Goal: Task Accomplishment & Management: Use online tool/utility

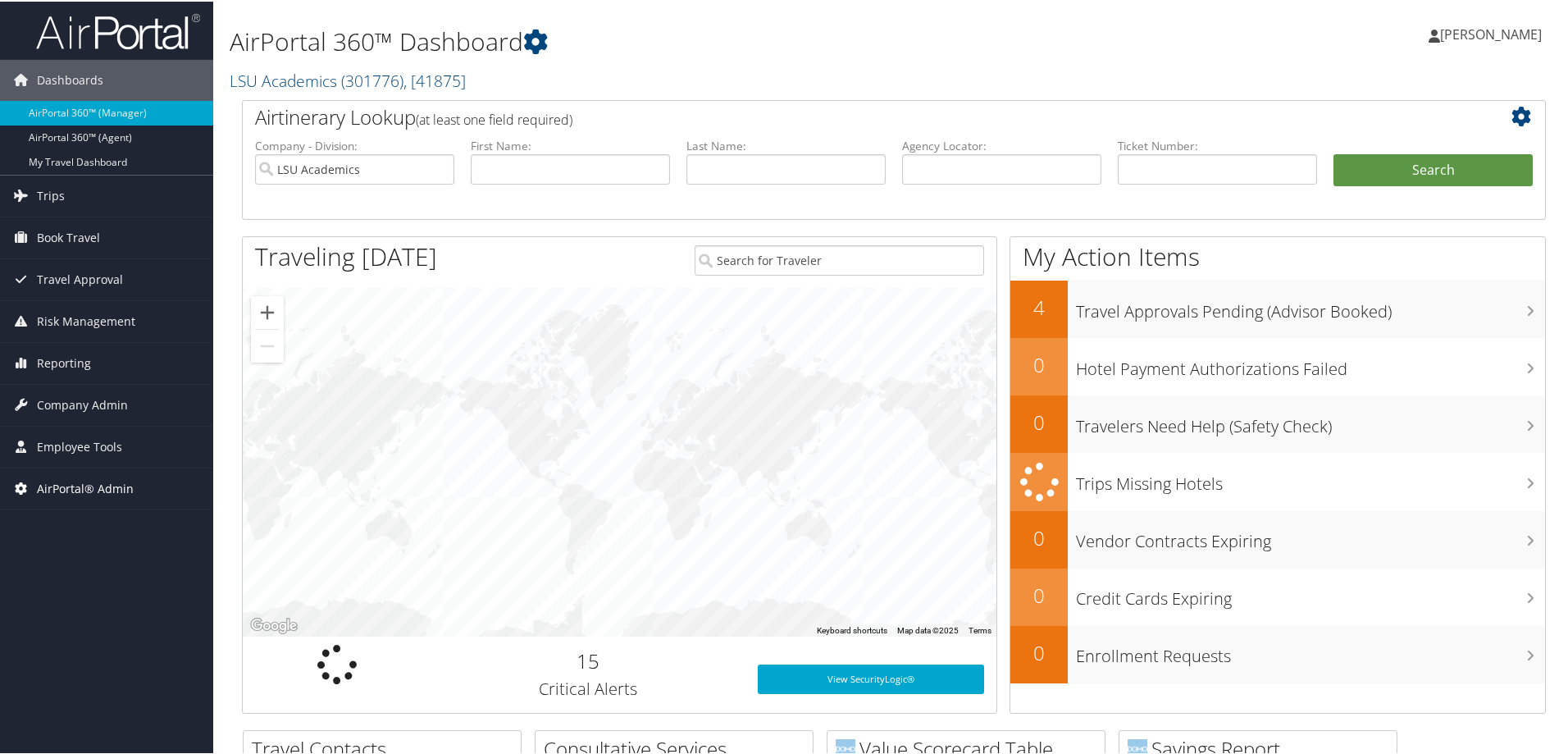
click at [107, 494] on span "AirPortal® Admin" at bounding box center [86, 488] width 96 height 41
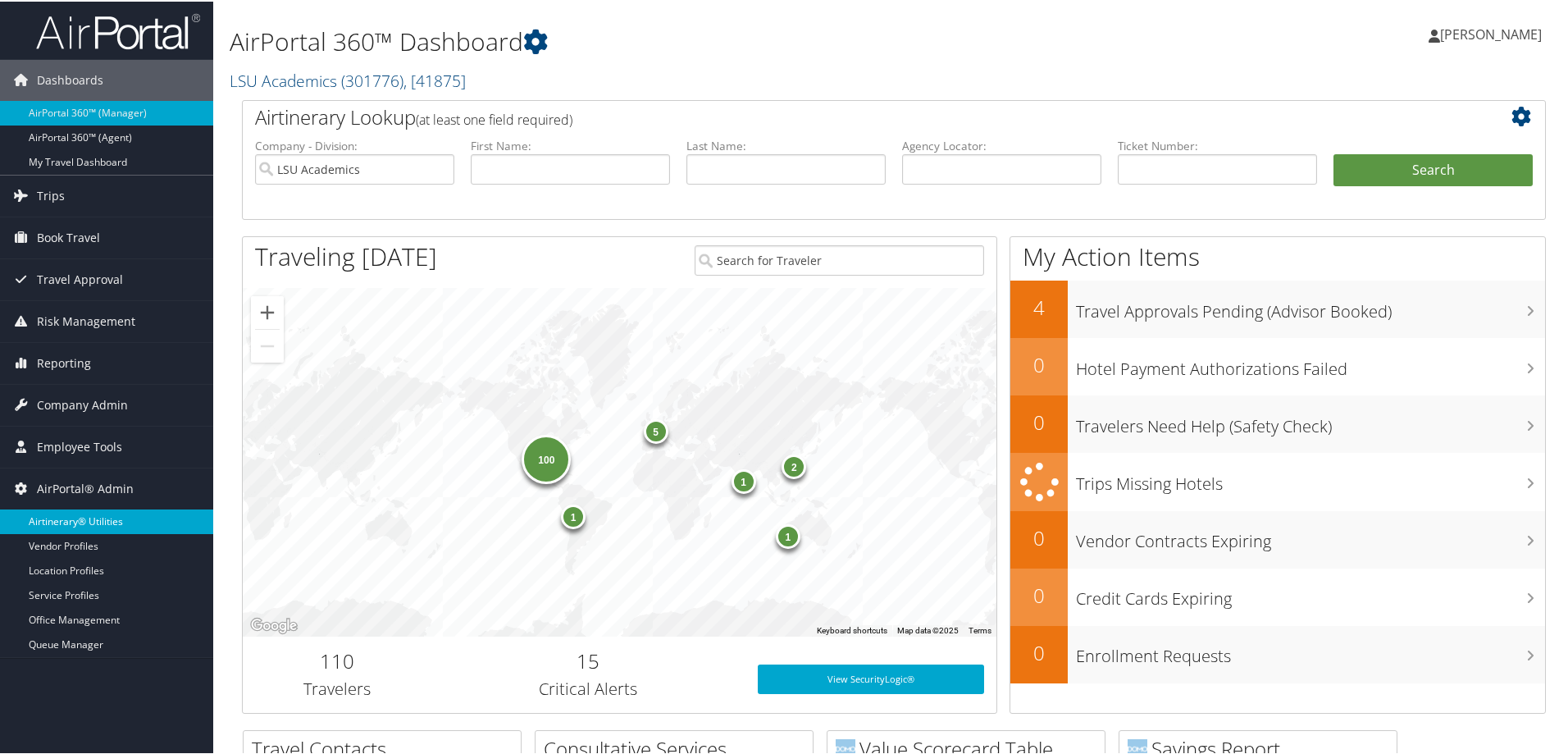
click at [105, 516] on link "Airtinerary® Utilities" at bounding box center [106, 519] width 213 height 25
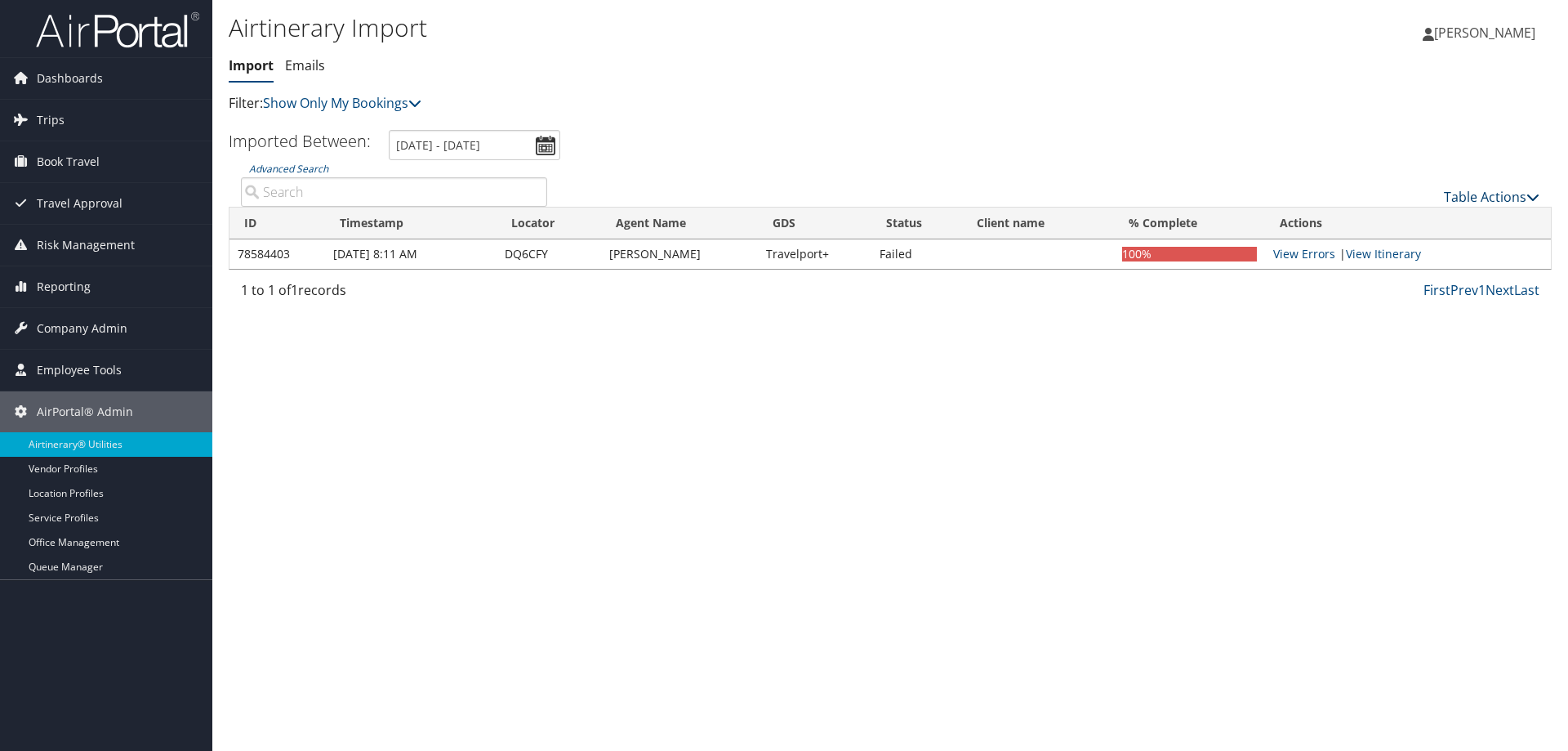
click at [1462, 203] on link "Table Actions" at bounding box center [1492, 197] width 96 height 18
click at [1417, 257] on link "Import Itinerary" at bounding box center [1436, 250] width 214 height 27
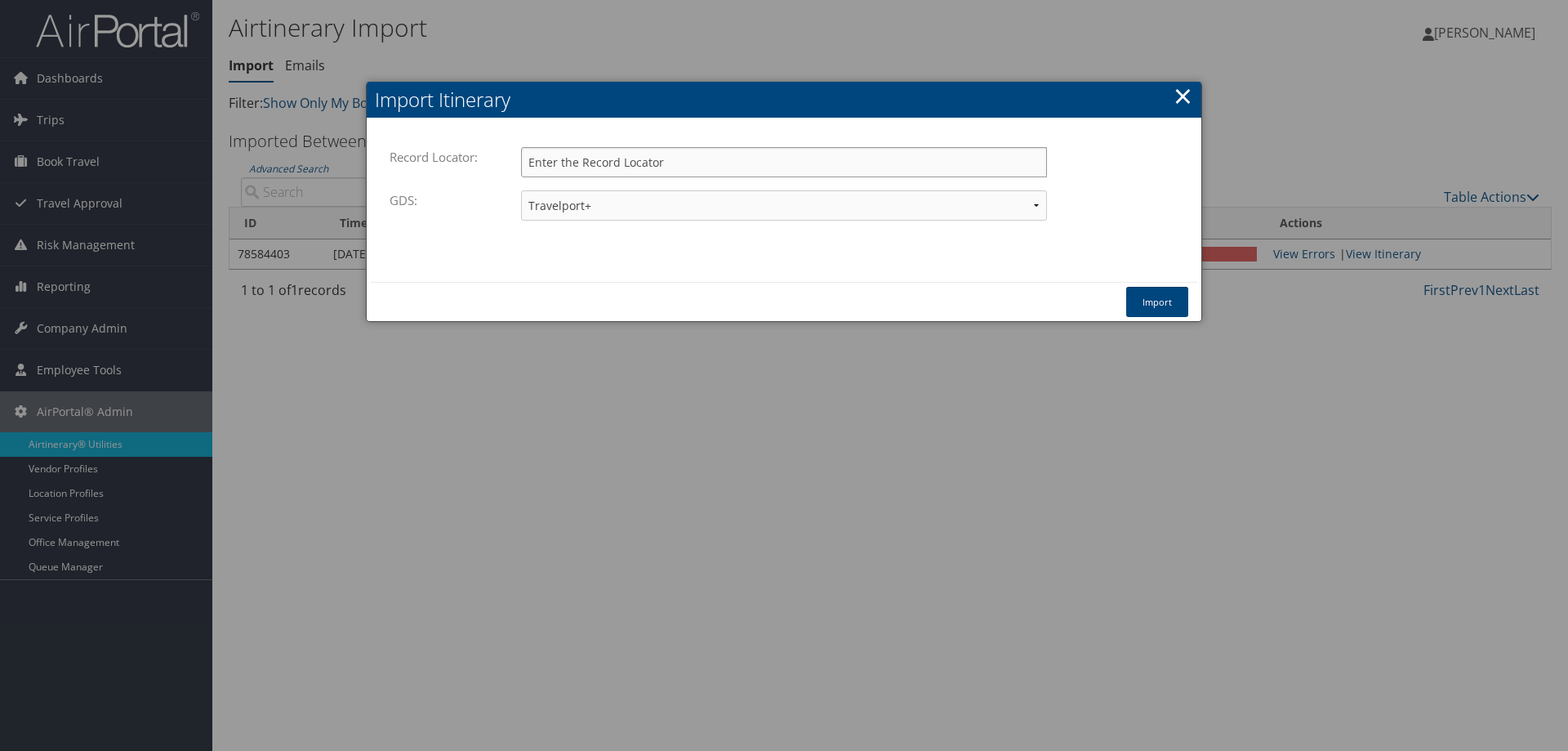
click at [715, 161] on input "Record Locator:" at bounding box center [783, 162] width 526 height 30
type input "d1lfmy"
click at [1150, 304] on button "Import" at bounding box center [1156, 302] width 62 height 30
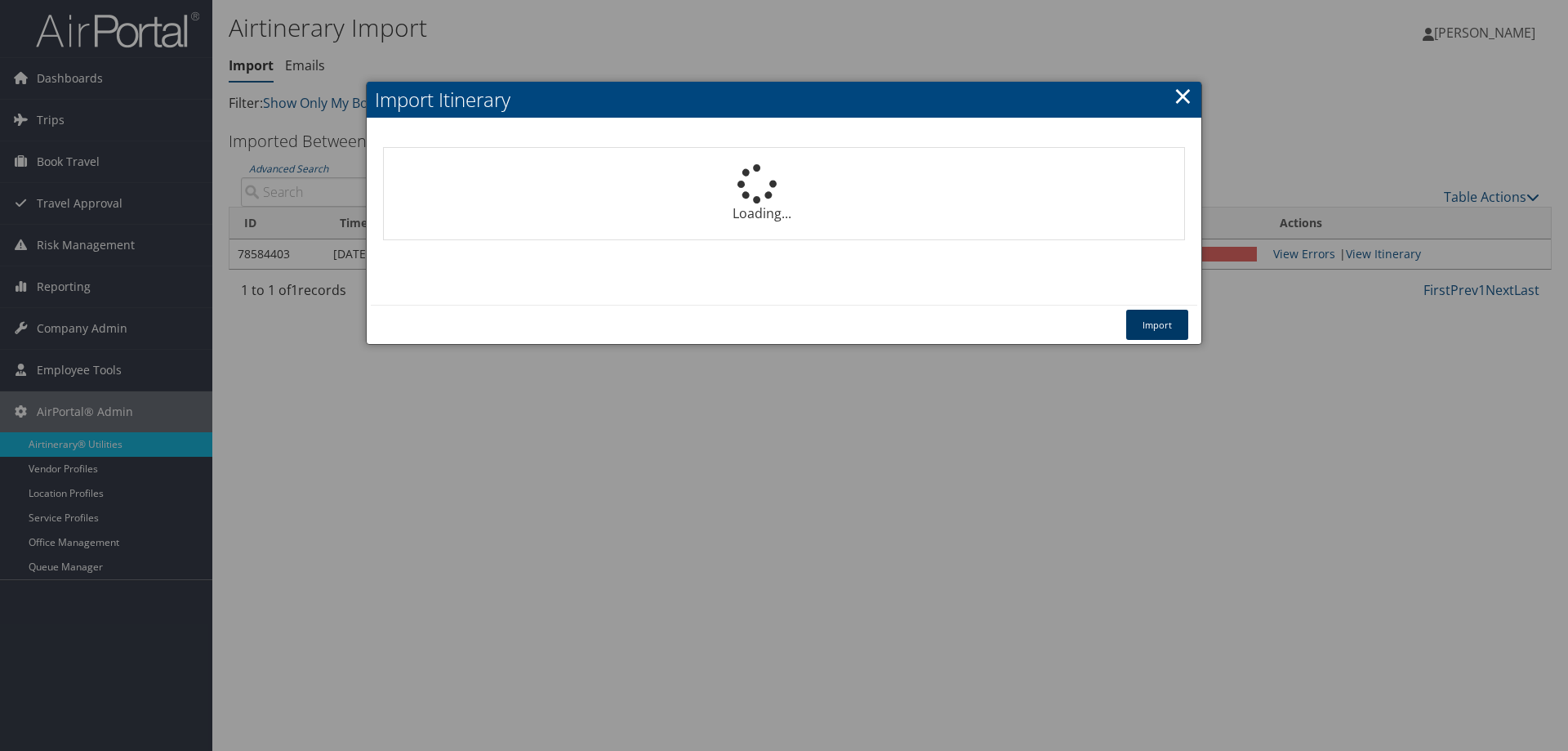
select select "1P"
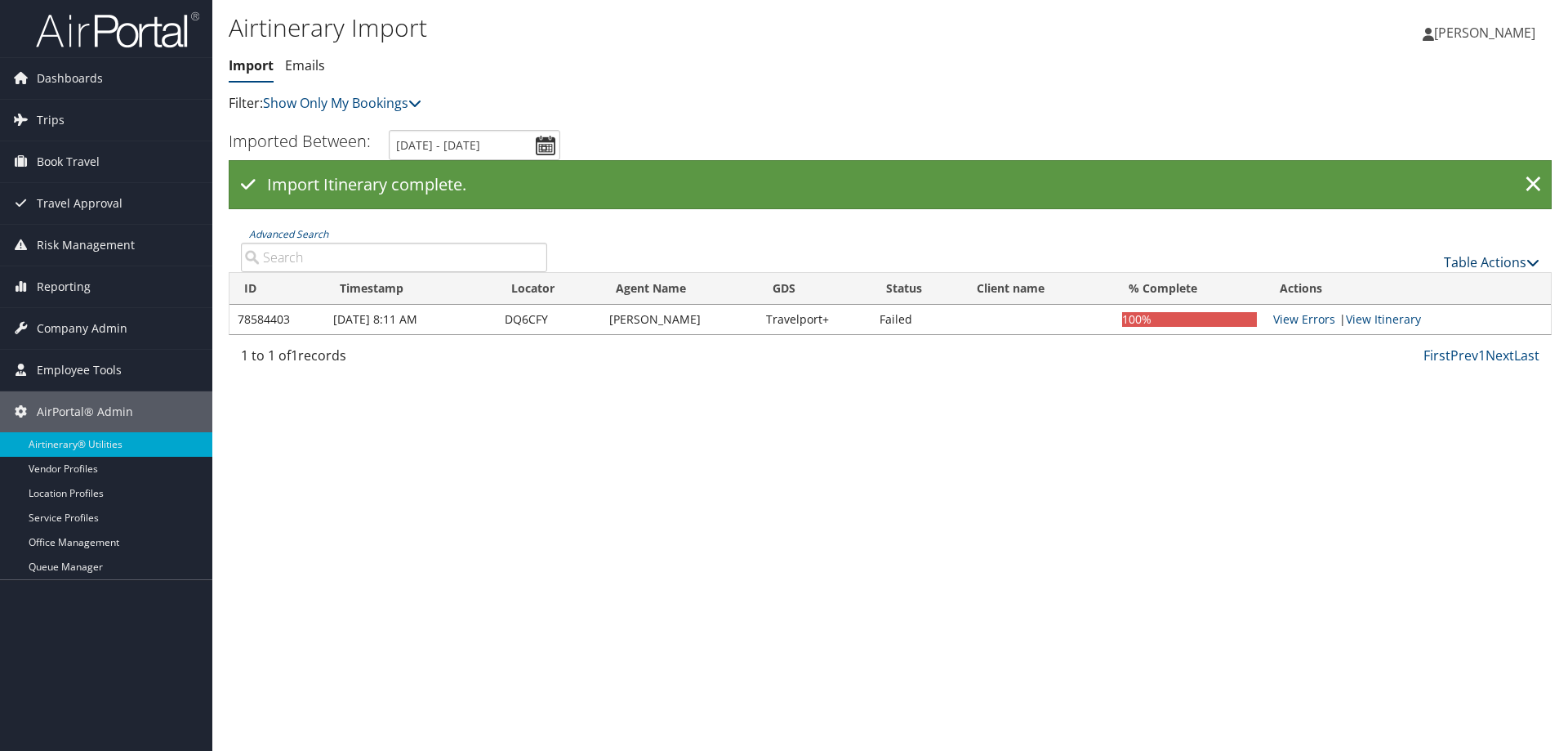
click at [1467, 256] on link "Table Actions" at bounding box center [1492, 262] width 96 height 18
click at [1444, 313] on link "Import Itinerary" at bounding box center [1436, 315] width 214 height 27
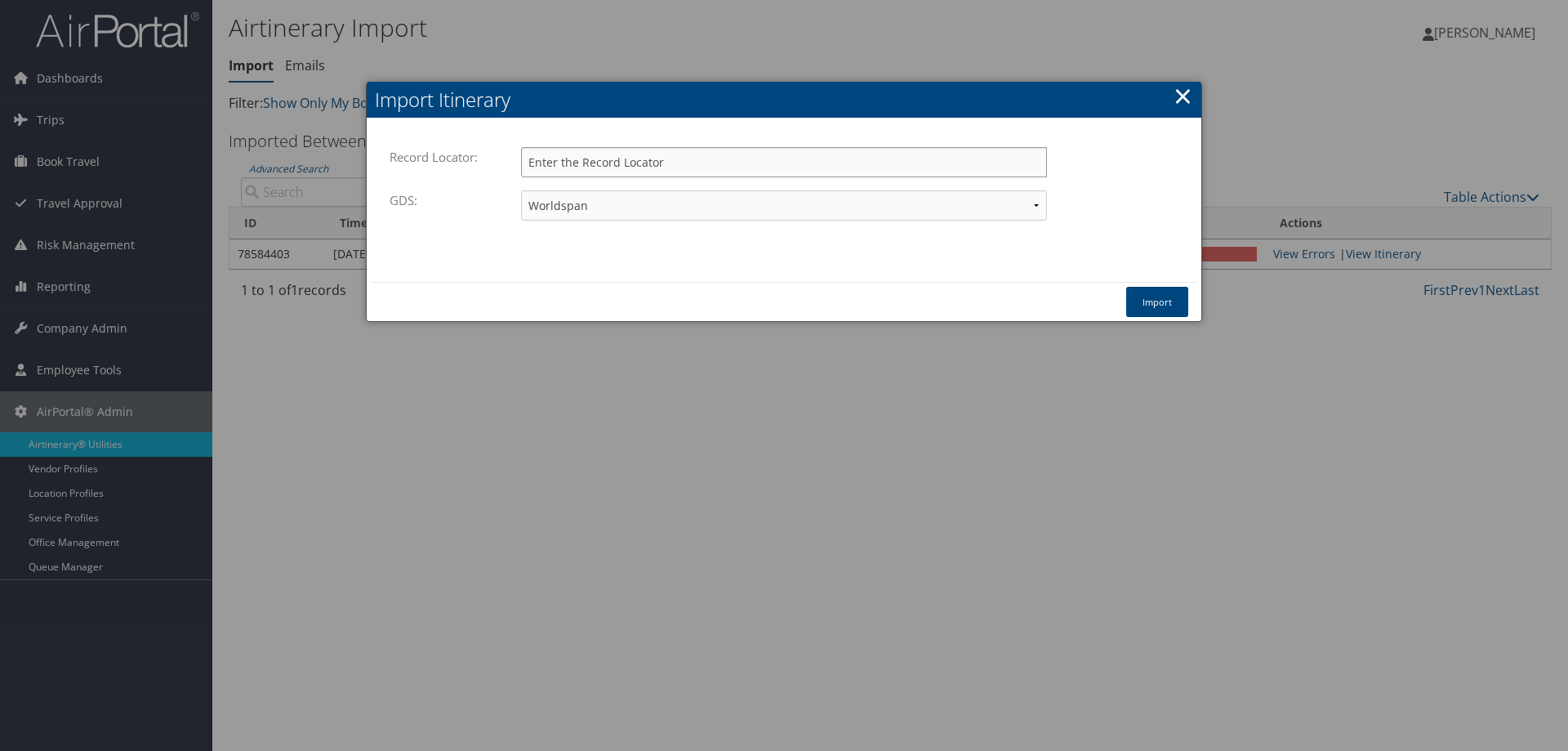
click at [612, 163] on input "Record Locator:" at bounding box center [783, 162] width 526 height 30
click at [896, 208] on select "Travelport+ Worldspan Apollo Sabre Amadeus" at bounding box center [783, 205] width 526 height 30
select select "1G"
click at [521, 190] on select "Travelport+ Worldspan Apollo Sabre Amadeus" at bounding box center [783, 205] width 526 height 30
click at [791, 168] on input "Record Locator:" at bounding box center [783, 162] width 526 height 30
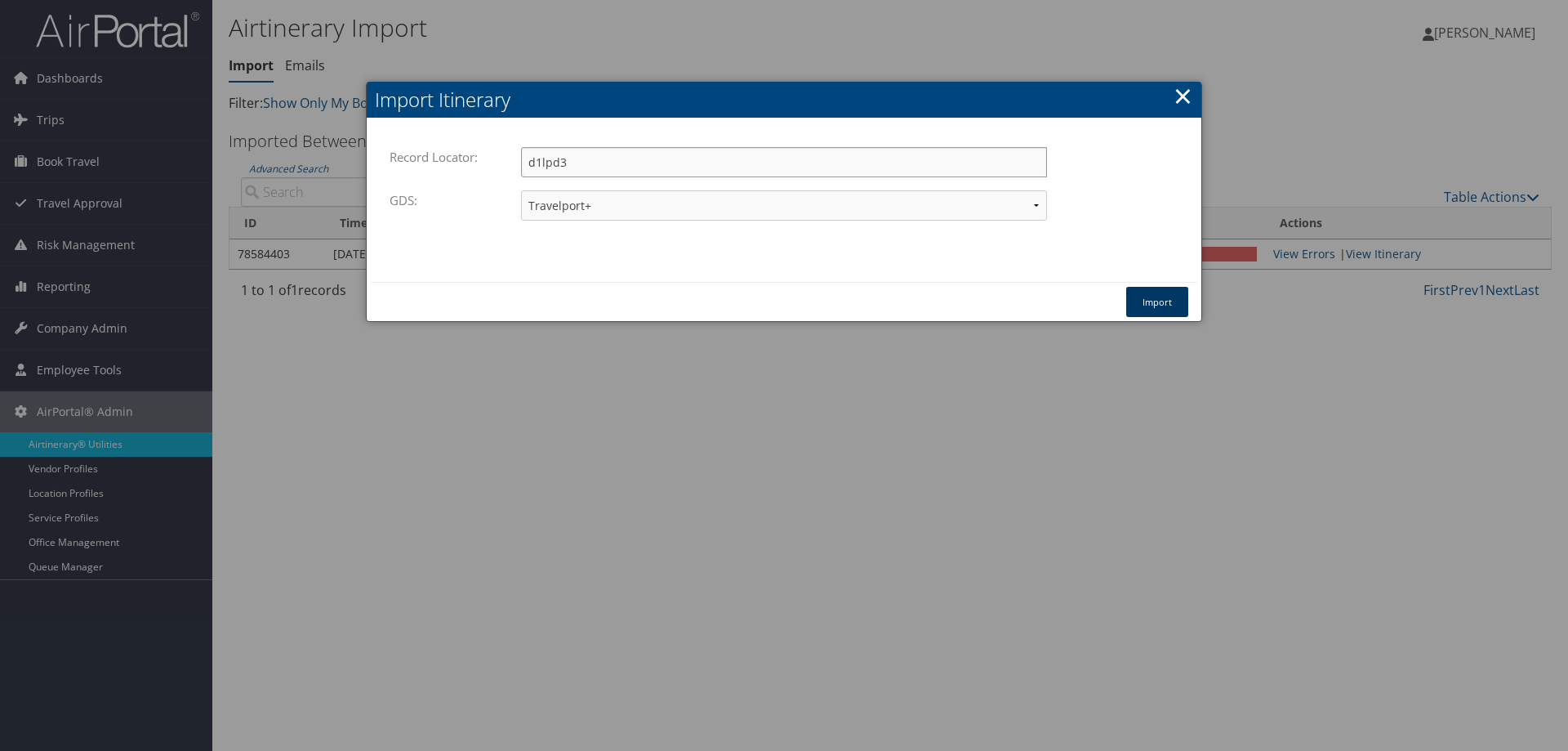
type input "d1lpd3"
click at [1145, 291] on button "Import" at bounding box center [1156, 302] width 62 height 30
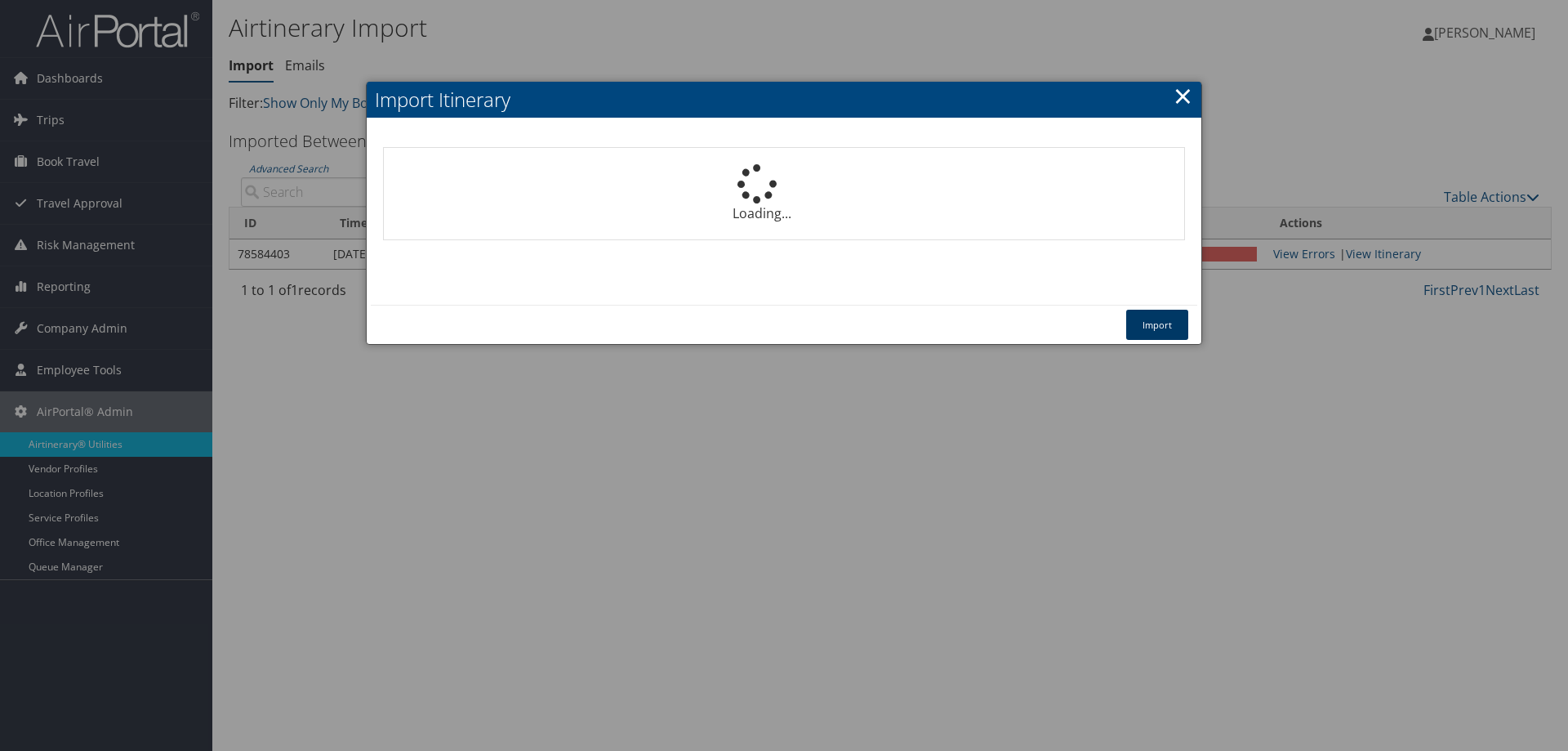
select select "1P"
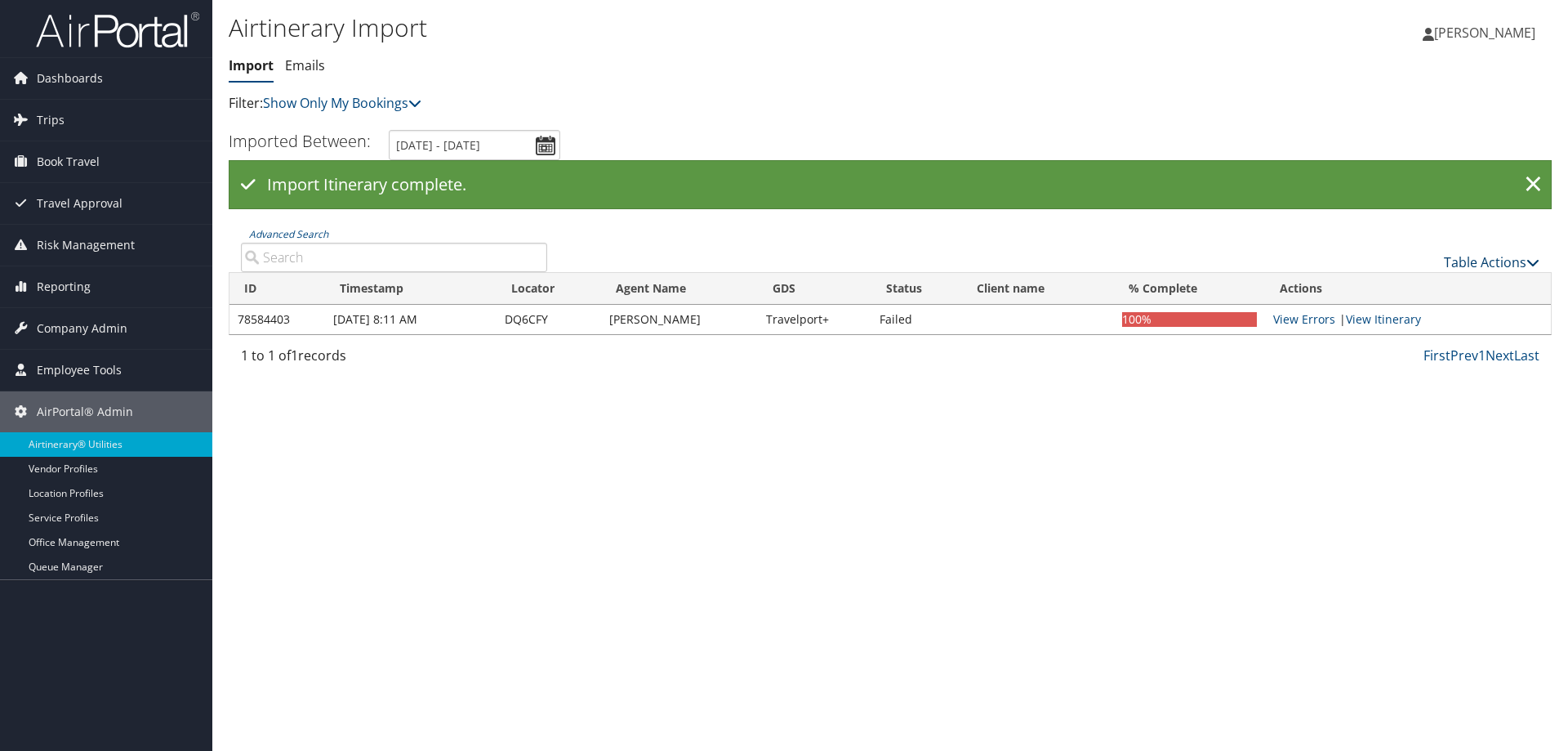
click at [1457, 262] on link "Table Actions" at bounding box center [1492, 262] width 96 height 18
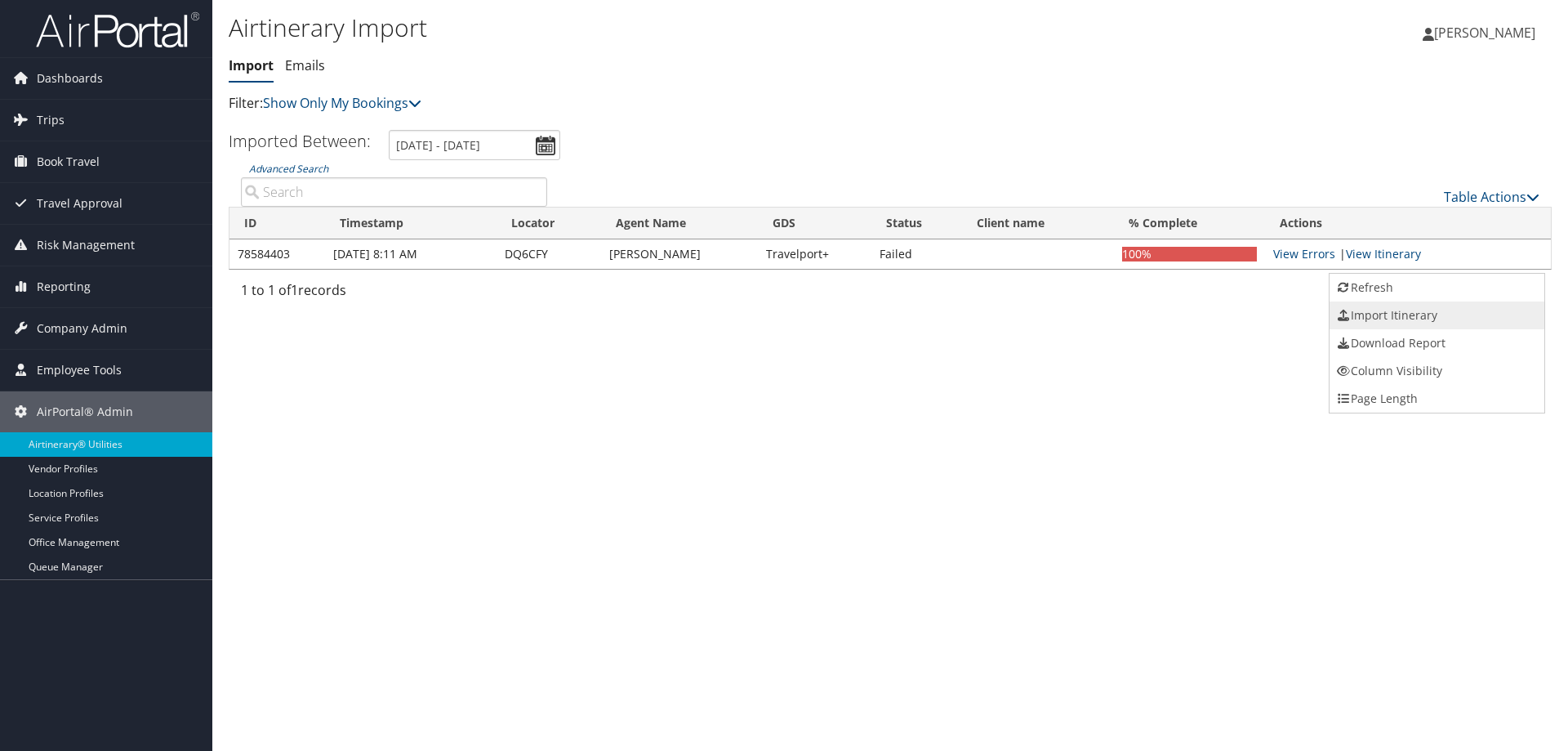
click at [1422, 320] on link "Import Itinerary" at bounding box center [1436, 315] width 214 height 27
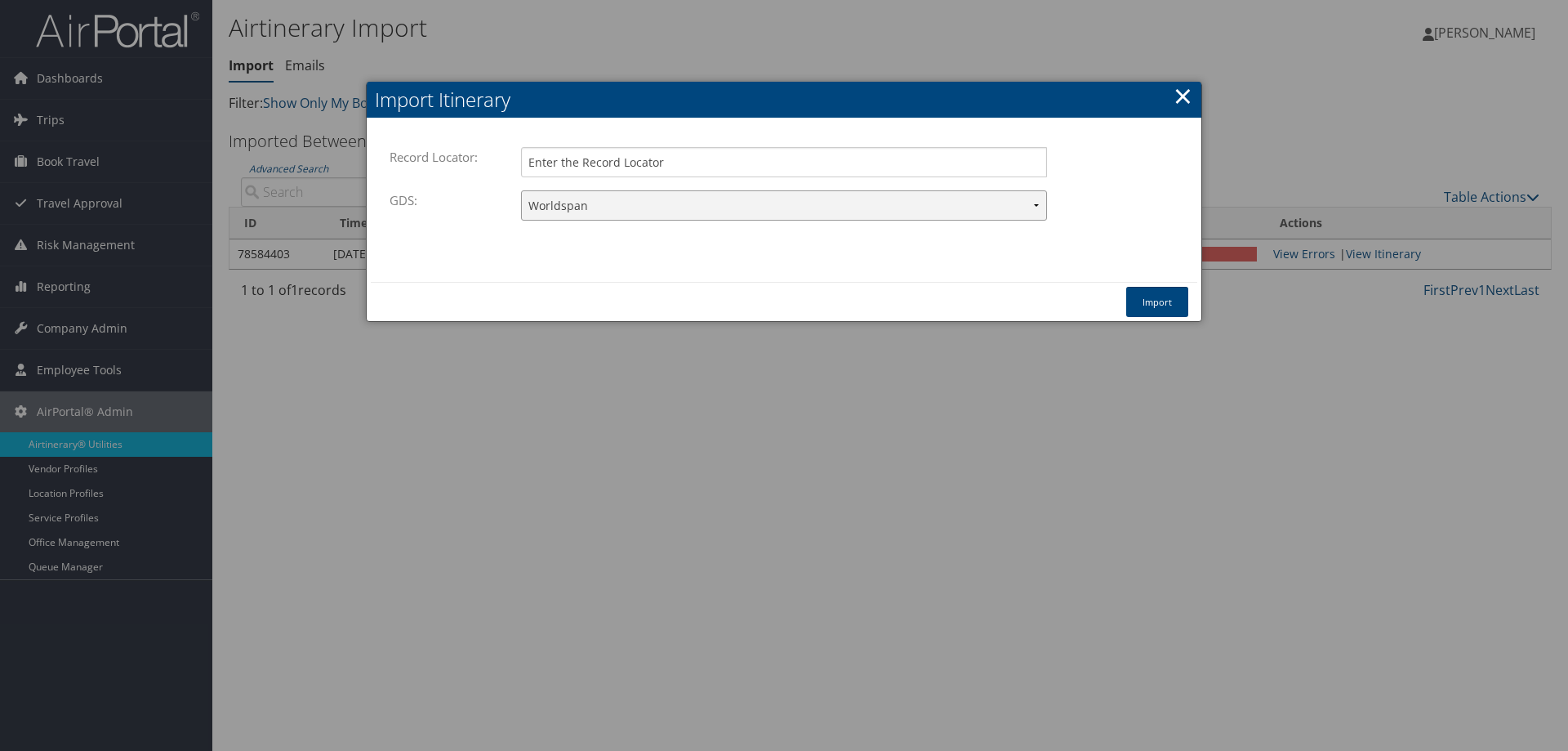
click at [631, 218] on select "Travelport+ Worldspan Apollo Sabre Amadeus" at bounding box center [783, 205] width 526 height 30
select select "1G"
click at [521, 190] on select "Travelport+ Worldspan Apollo Sabre Amadeus" at bounding box center [783, 205] width 526 height 30
click at [593, 166] on input "Record Locator:" at bounding box center [783, 162] width 526 height 30
type input "d1lswz"
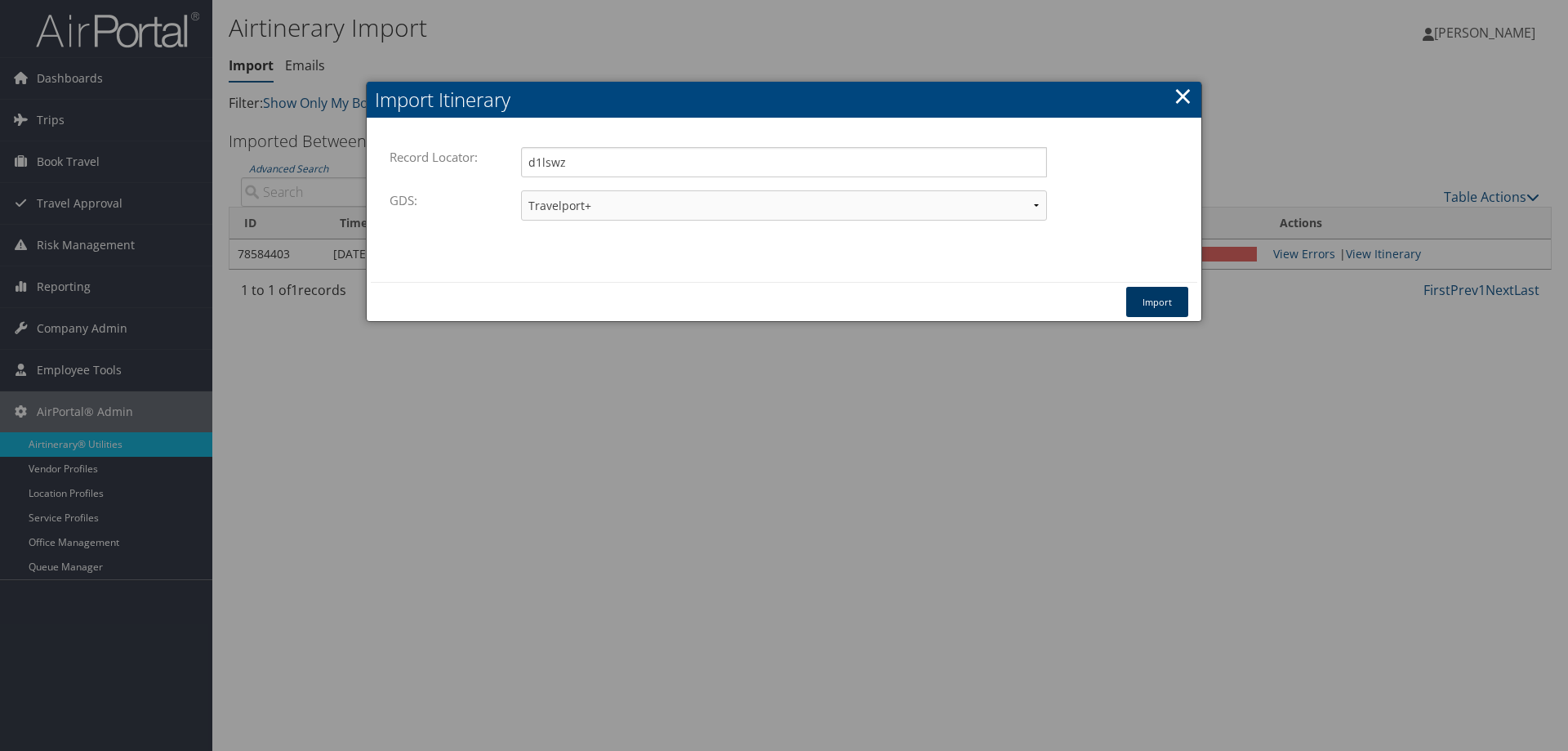
click at [1143, 309] on button "Import" at bounding box center [1156, 302] width 62 height 30
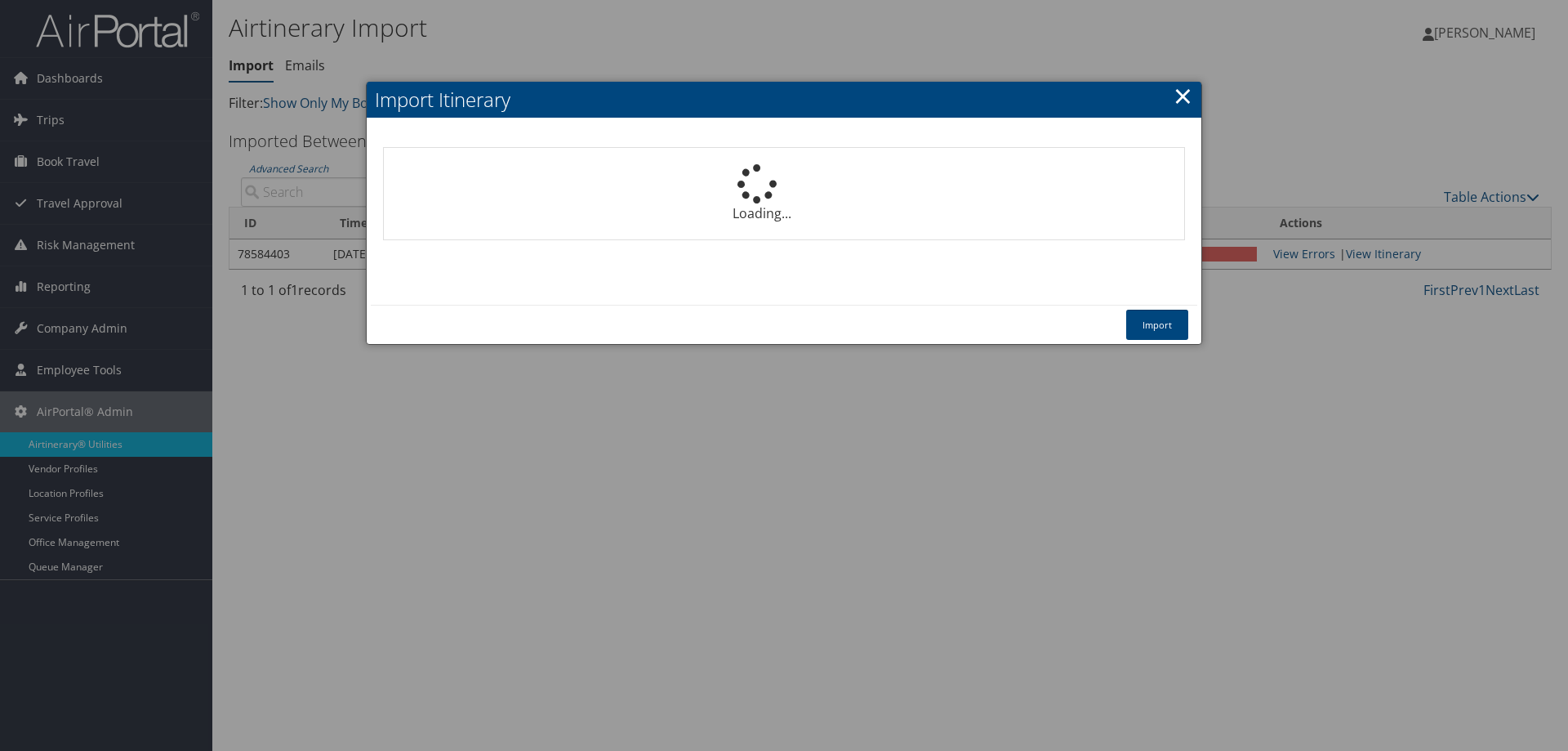
select select "1P"
